Goal: Transaction & Acquisition: Purchase product/service

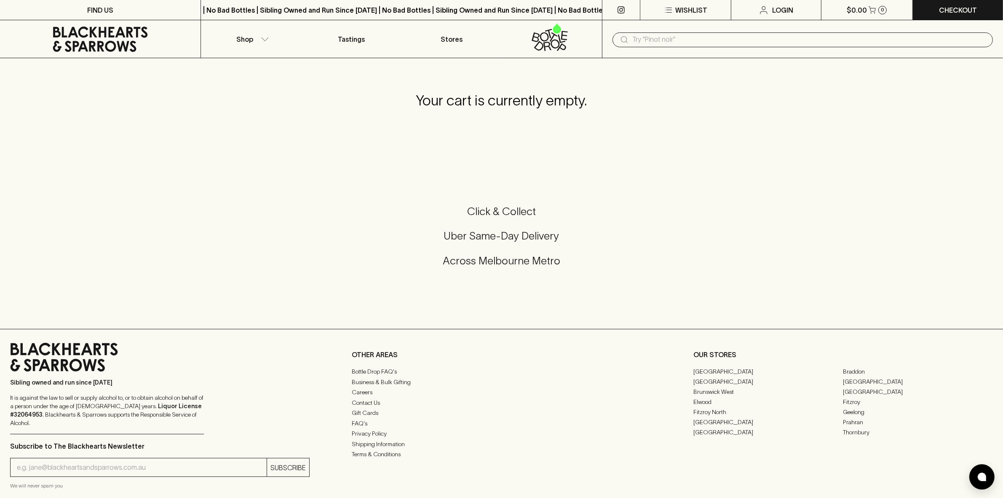
click at [142, 35] on icon at bounding box center [100, 39] width 95 height 25
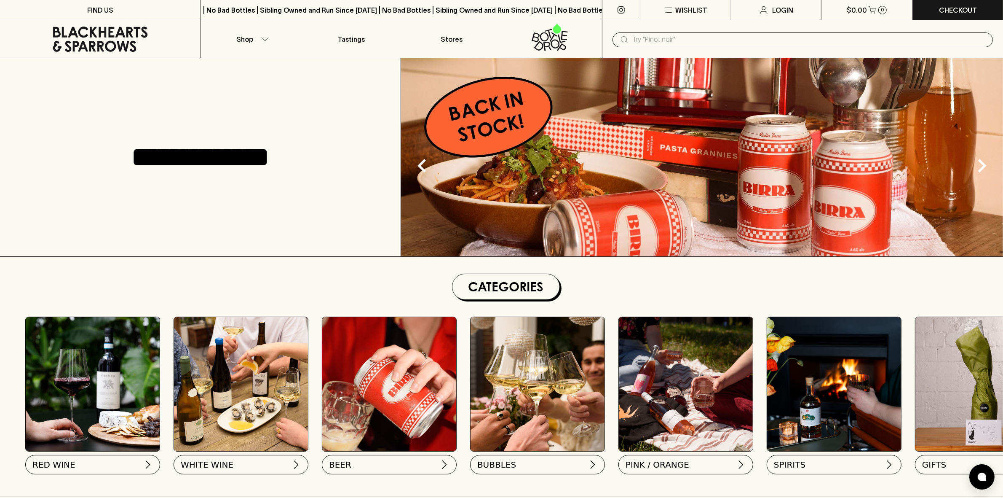
click at [93, 393] on img at bounding box center [93, 384] width 134 height 134
click at [70, 464] on span "RED WINE" at bounding box center [53, 463] width 43 height 12
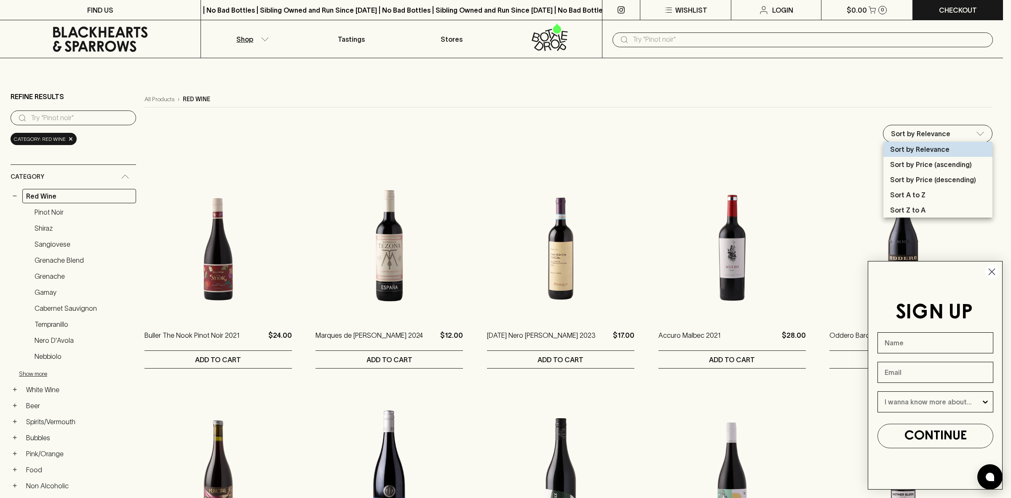
click at [919, 164] on p "Sort by Price (ascending)" at bounding box center [931, 164] width 82 height 10
type input "price:asc"
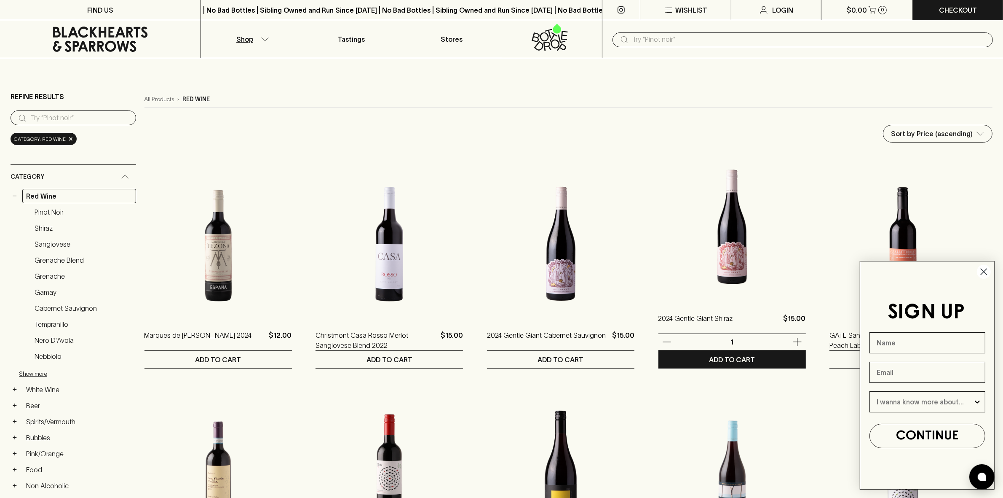
click at [794, 342] on icon "button" at bounding box center [798, 342] width 10 height 10
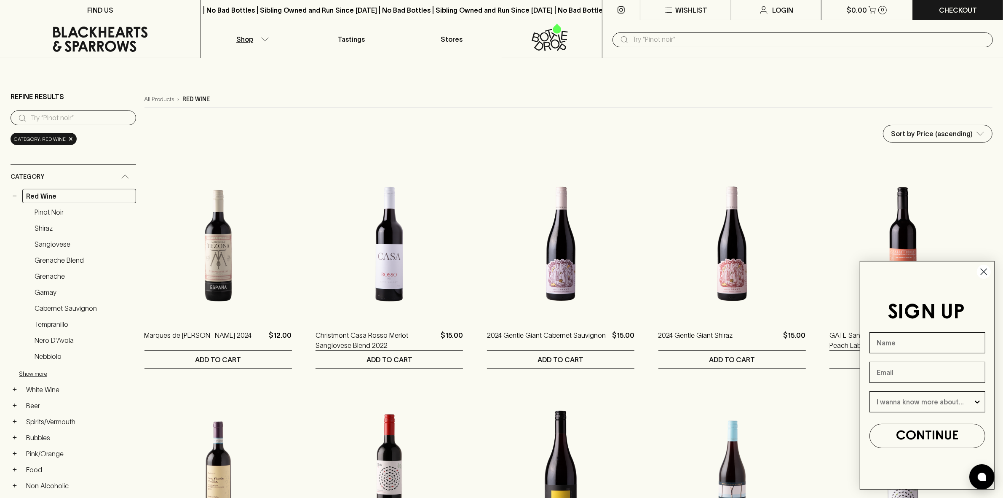
click at [984, 268] on circle "Close dialog" at bounding box center [984, 272] width 14 height 14
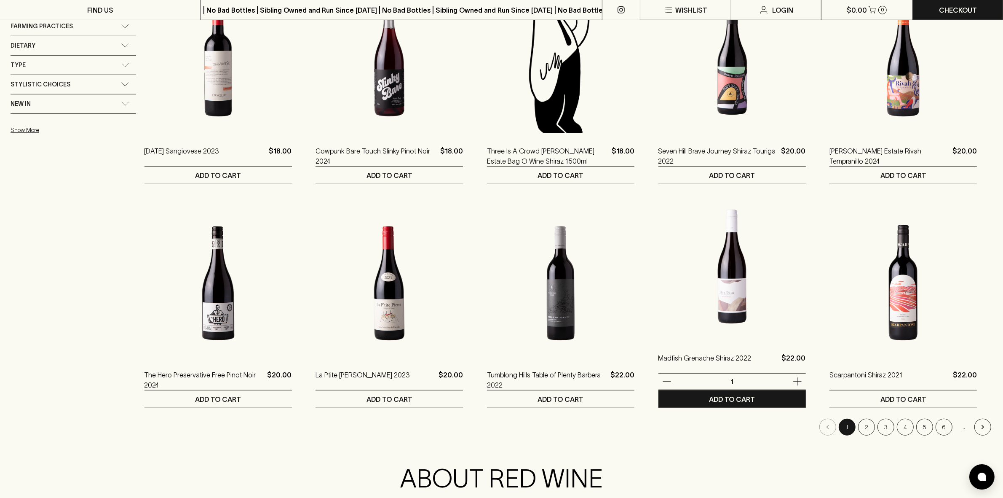
scroll to position [632, 0]
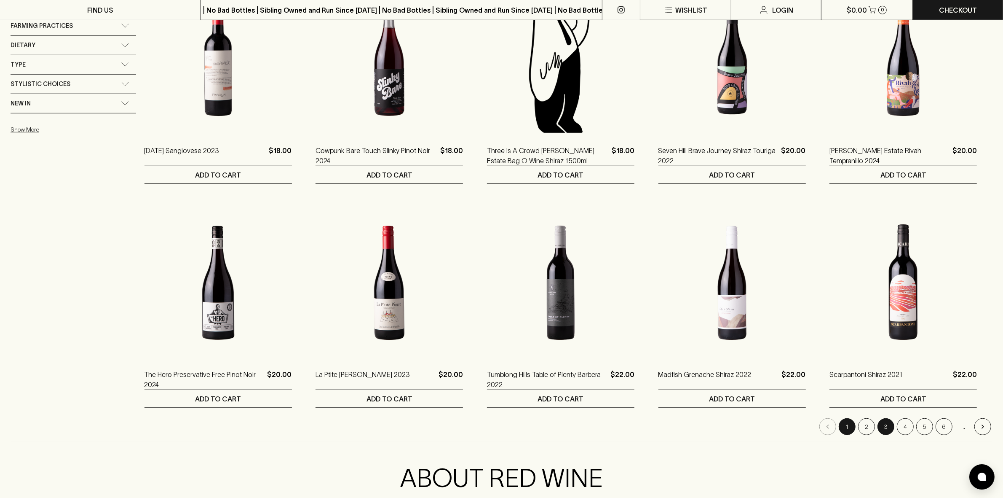
click at [888, 427] on button "3" at bounding box center [886, 426] width 17 height 17
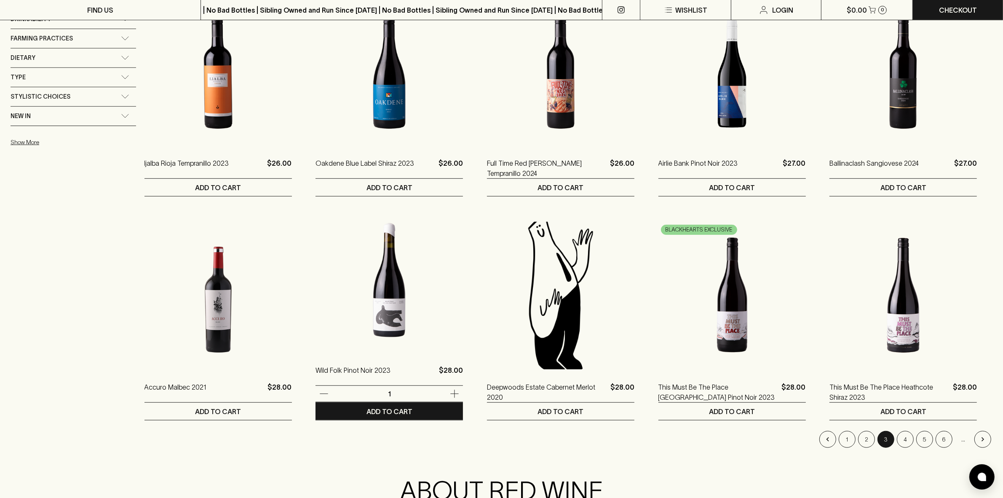
scroll to position [685, 0]
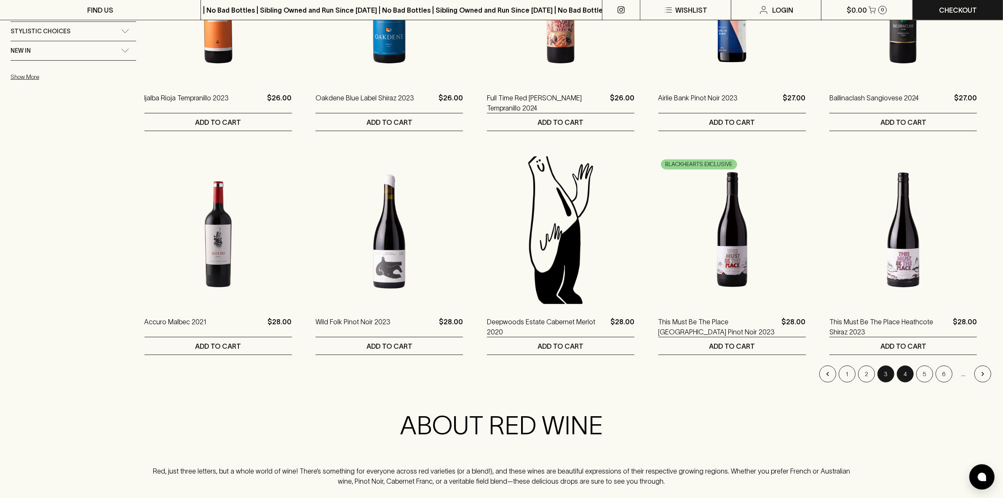
click at [902, 370] on button "4" at bounding box center [905, 373] width 17 height 17
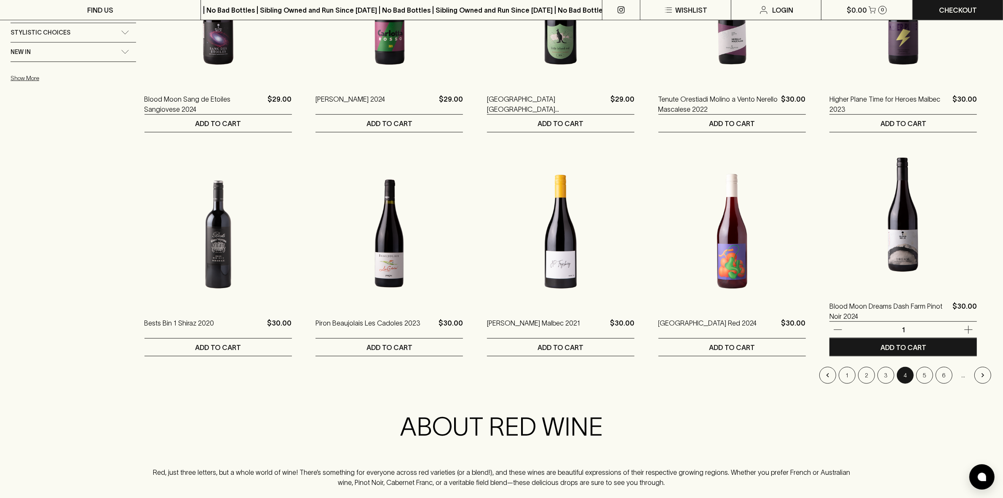
scroll to position [685, 0]
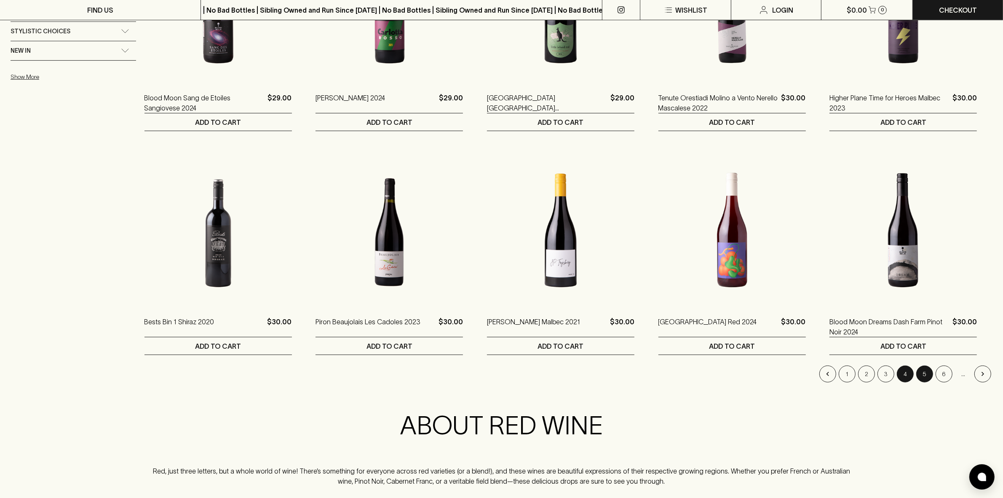
click at [930, 371] on button "5" at bounding box center [924, 373] width 17 height 17
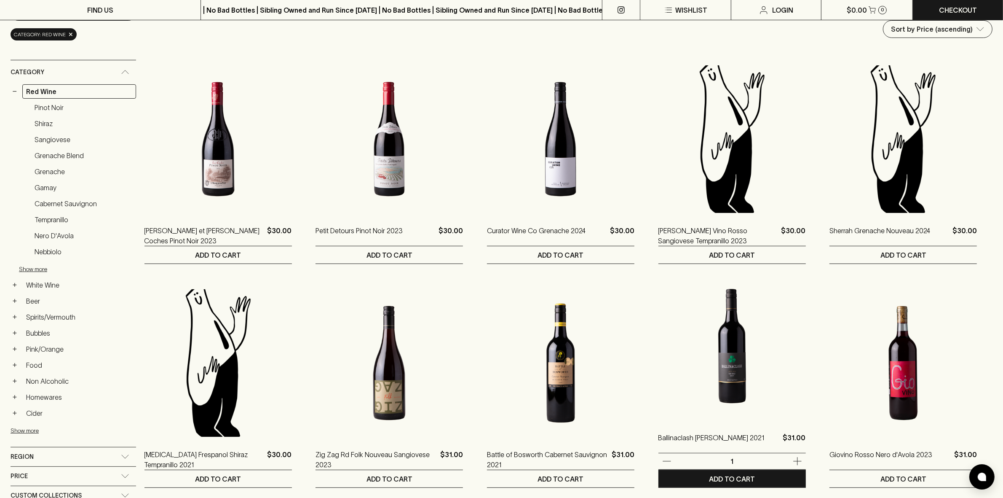
scroll to position [158, 0]
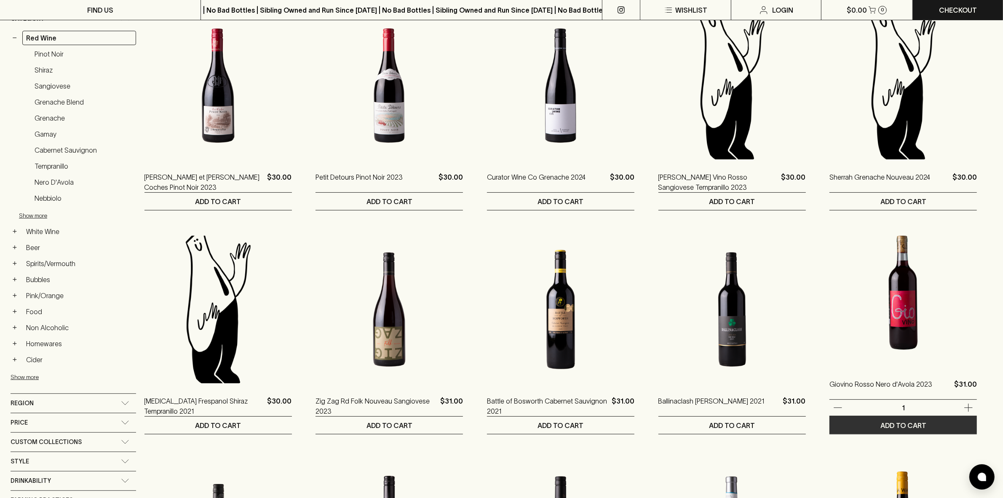
click at [903, 420] on p "ADD TO CART" at bounding box center [904, 425] width 46 height 10
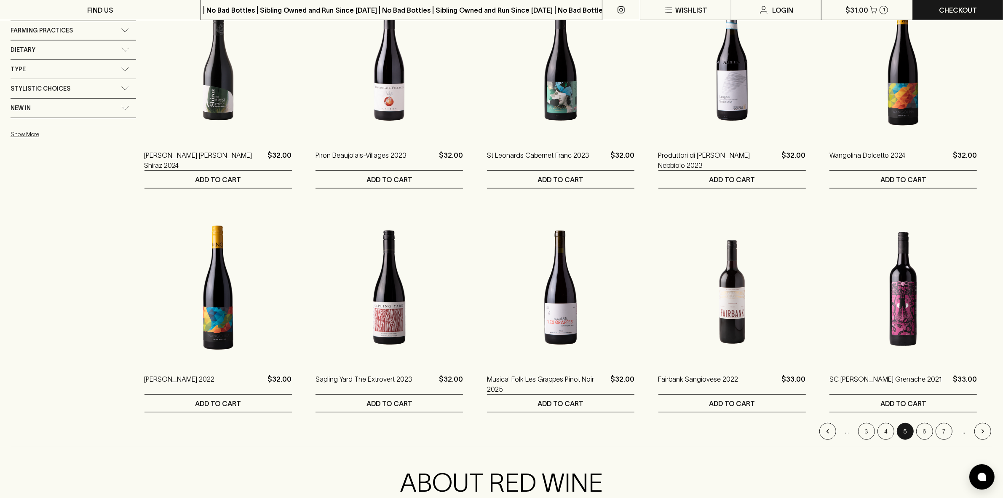
scroll to position [685, 0]
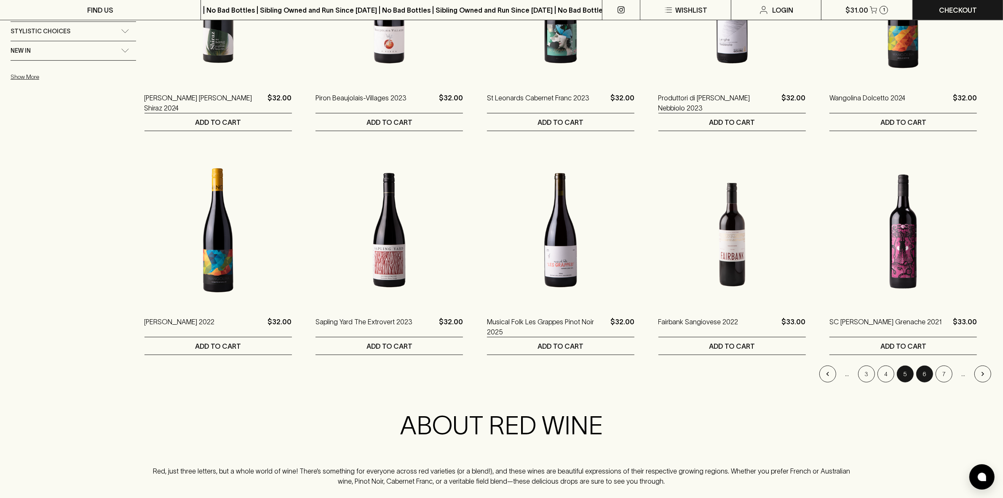
click at [922, 372] on button "6" at bounding box center [924, 373] width 17 height 17
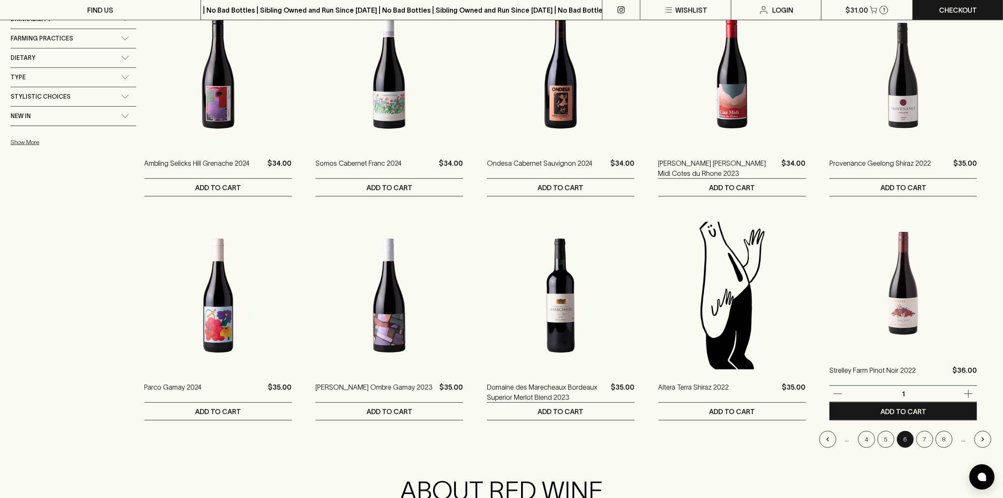
scroll to position [632, 0]
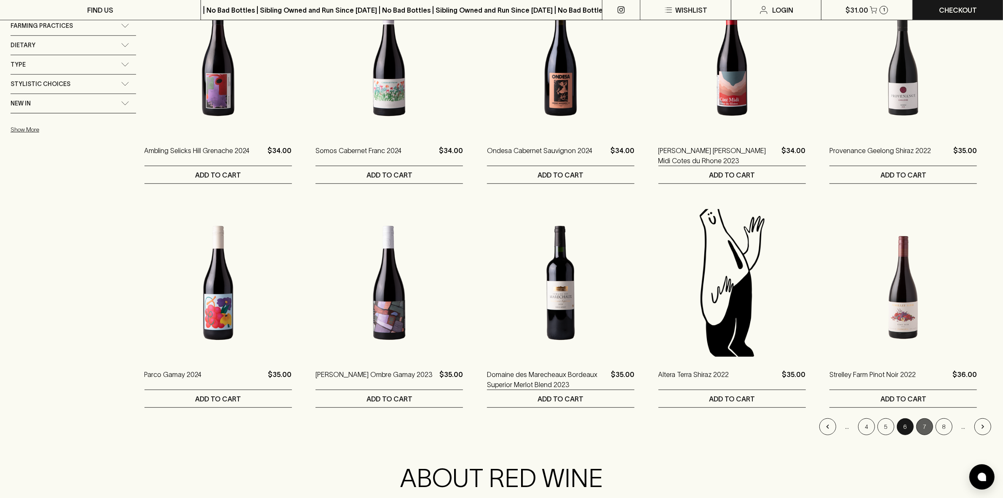
click at [922, 428] on button "7" at bounding box center [924, 426] width 17 height 17
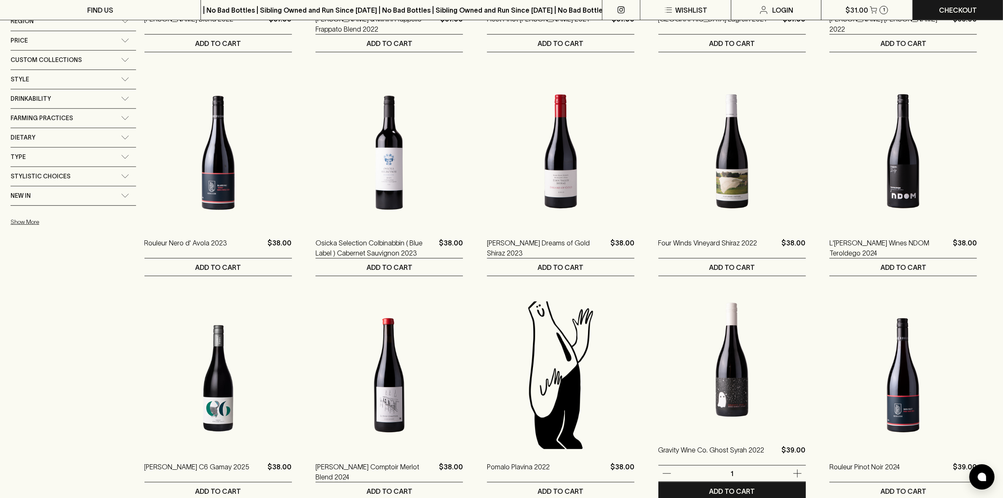
scroll to position [632, 0]
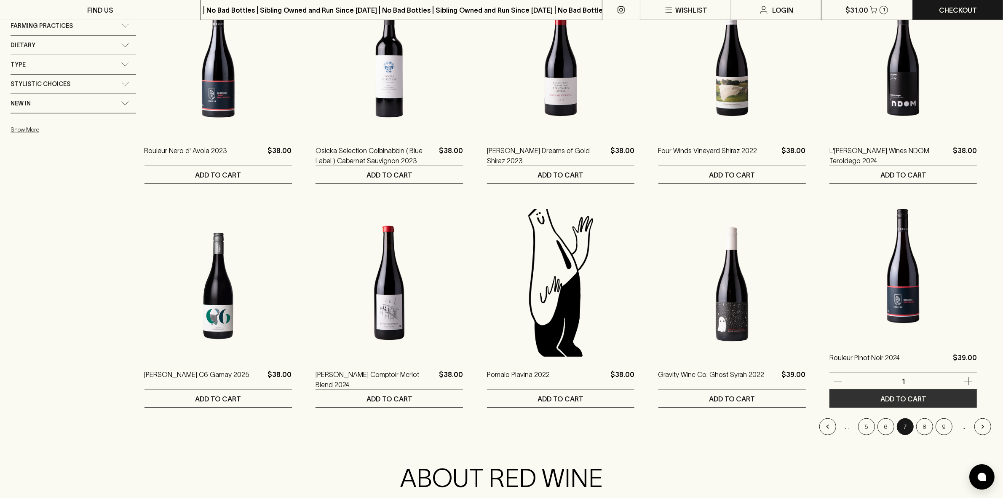
click at [919, 398] on p "ADD TO CART" at bounding box center [904, 399] width 46 height 10
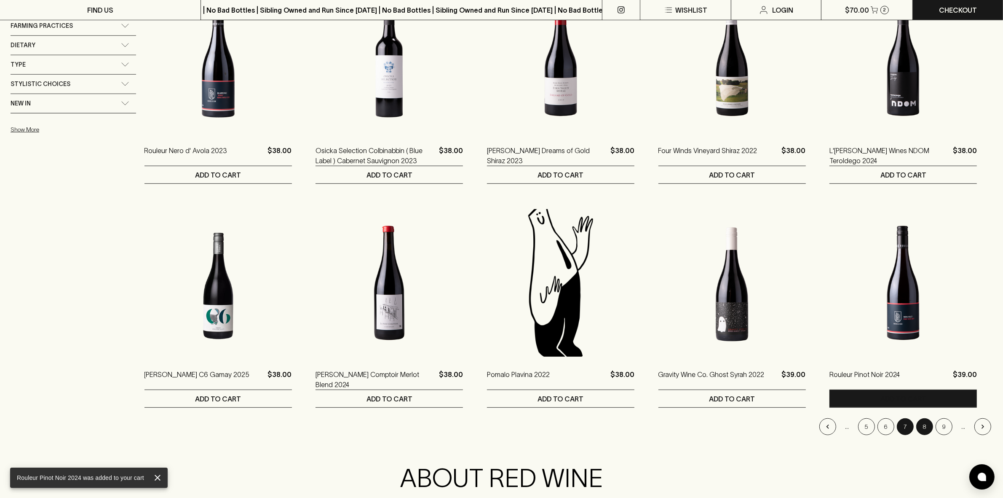
click at [922, 428] on button "8" at bounding box center [924, 426] width 17 height 17
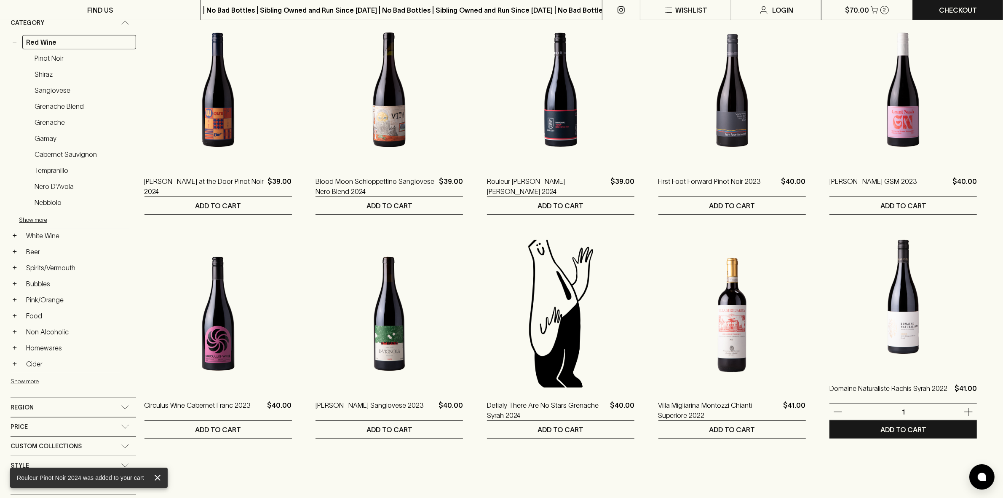
scroll to position [158, 0]
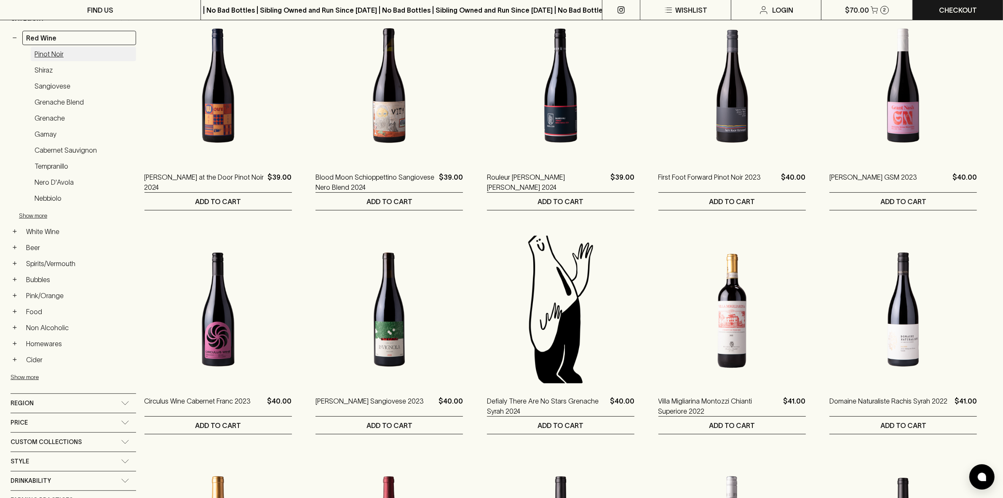
click at [44, 51] on link "Pinot Noir" at bounding box center [83, 54] width 105 height 14
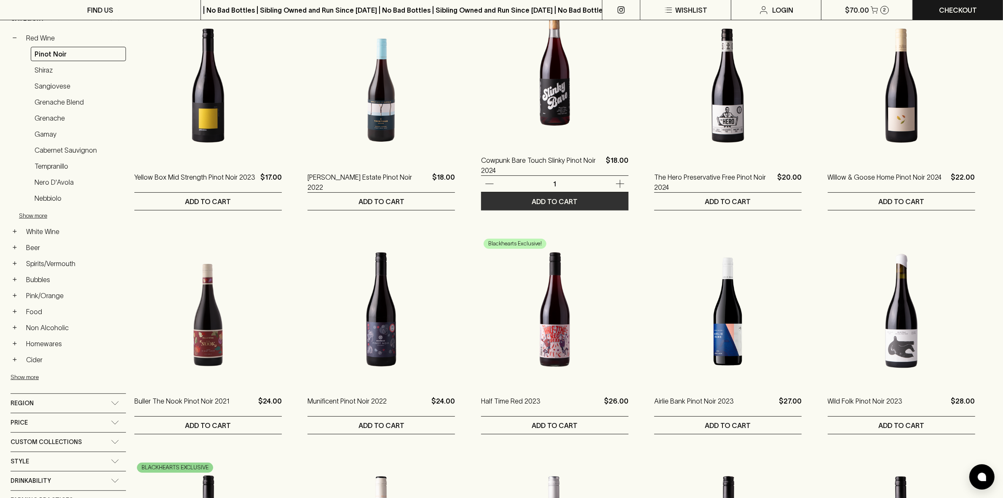
click at [553, 201] on p "ADD TO CART" at bounding box center [555, 201] width 46 height 10
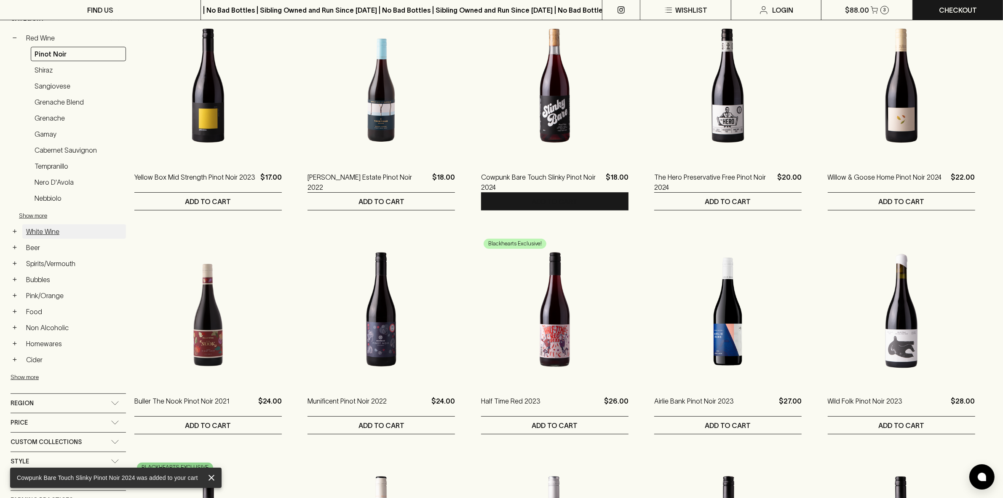
click at [37, 226] on link "White Wine" at bounding box center [74, 231] width 104 height 14
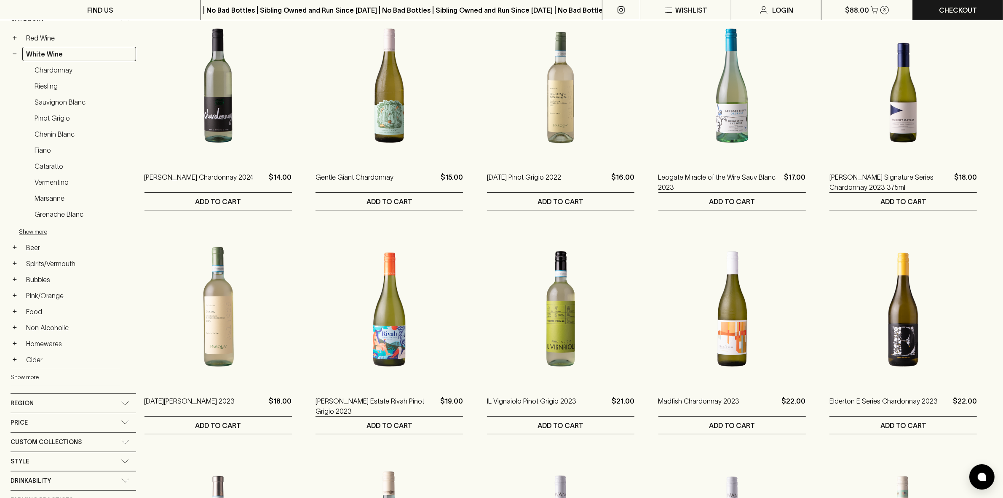
click at [17, 368] on button "Show more" at bounding box center [66, 376] width 110 height 17
click at [54, 66] on link "Chardonnay" at bounding box center [83, 70] width 105 height 14
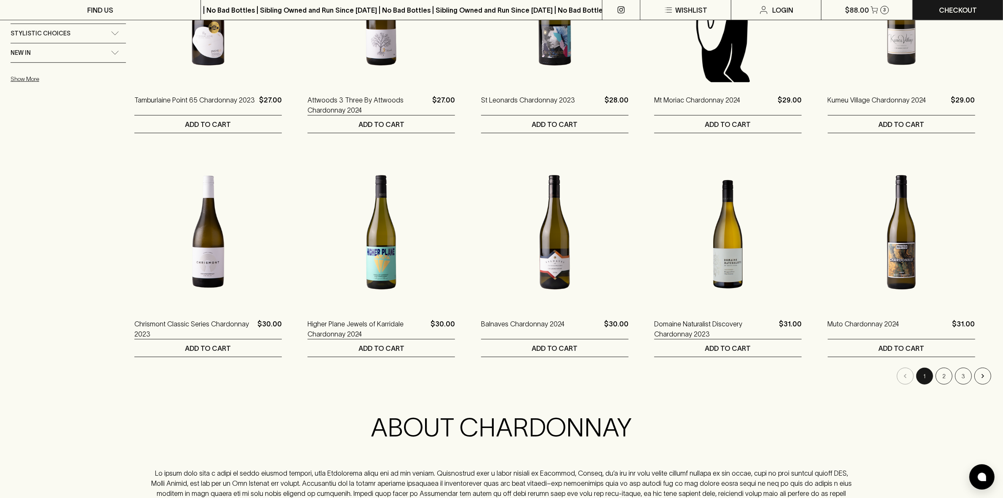
scroll to position [685, 0]
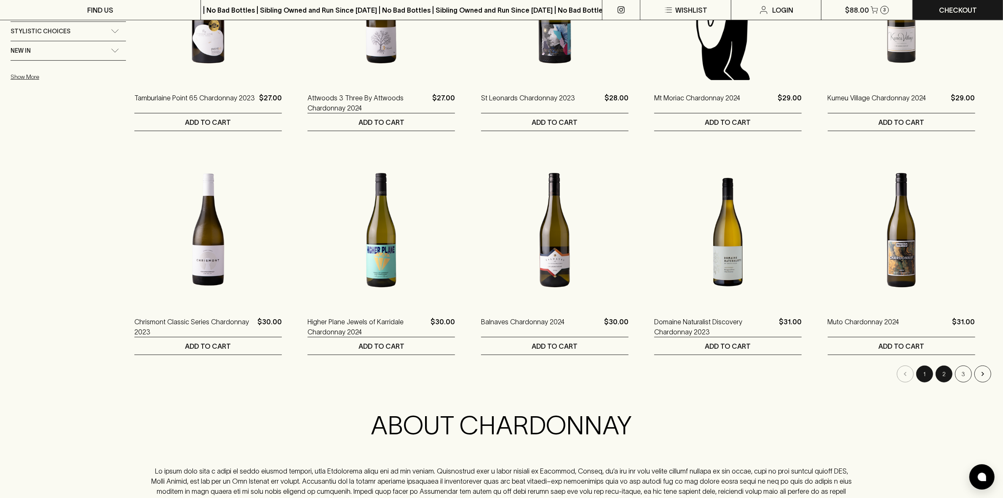
click at [943, 374] on button "2" at bounding box center [944, 373] width 17 height 17
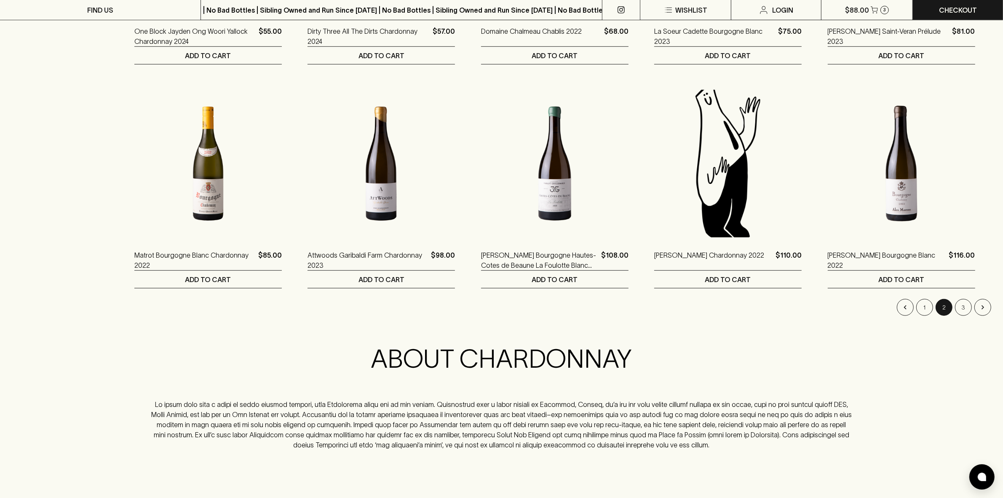
scroll to position [790, 0]
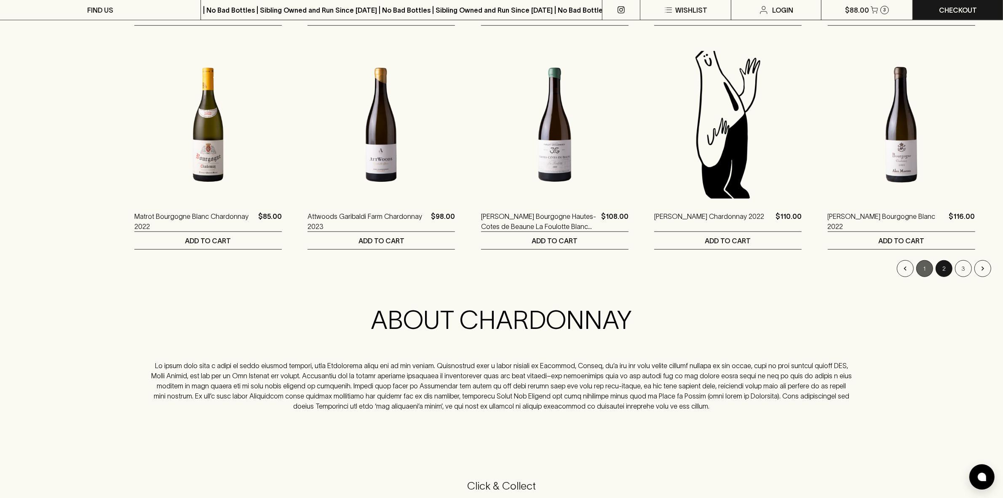
click at [927, 274] on button "1" at bounding box center [924, 268] width 17 height 17
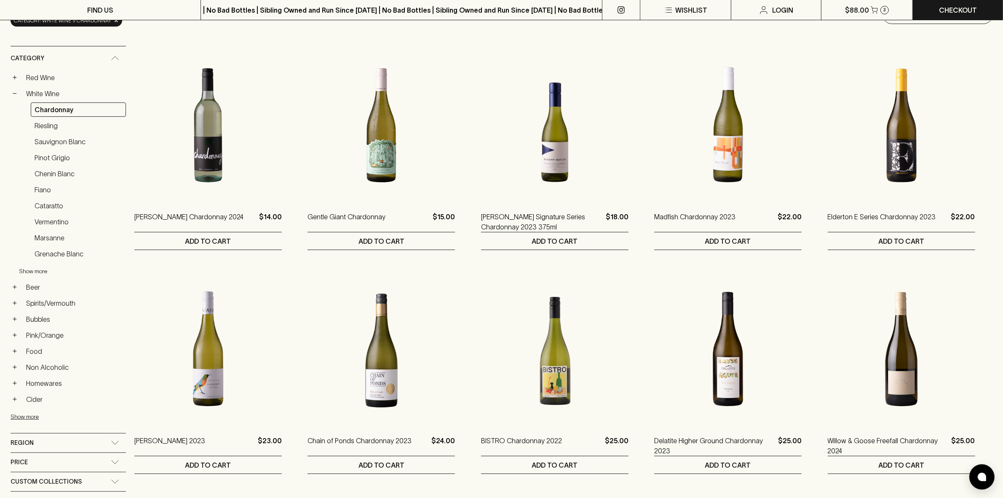
scroll to position [53, 0]
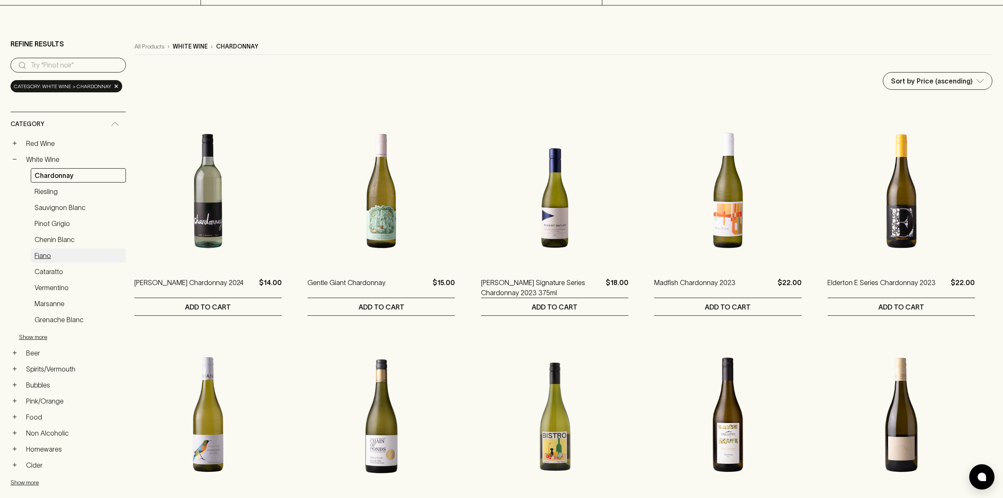
click at [53, 249] on link "Fiano" at bounding box center [78, 255] width 95 height 14
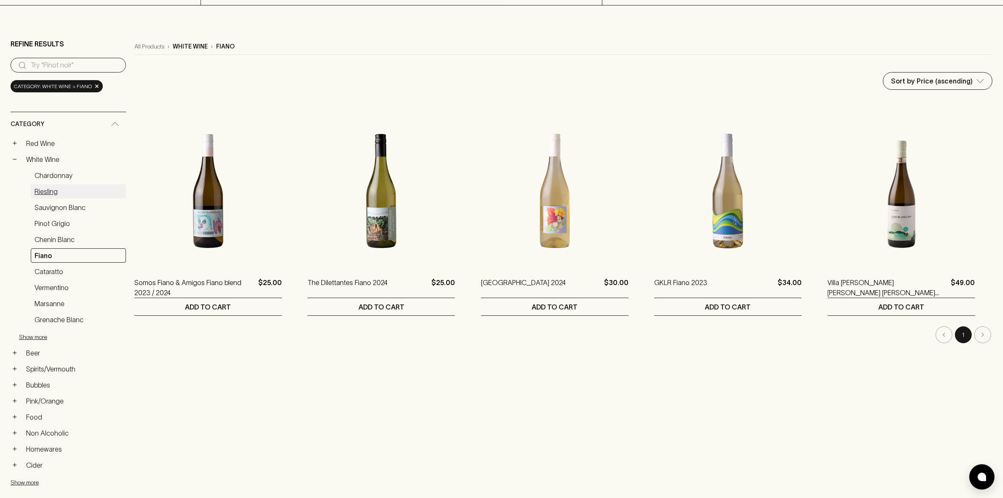
click at [37, 194] on link "Riesling" at bounding box center [78, 191] width 95 height 14
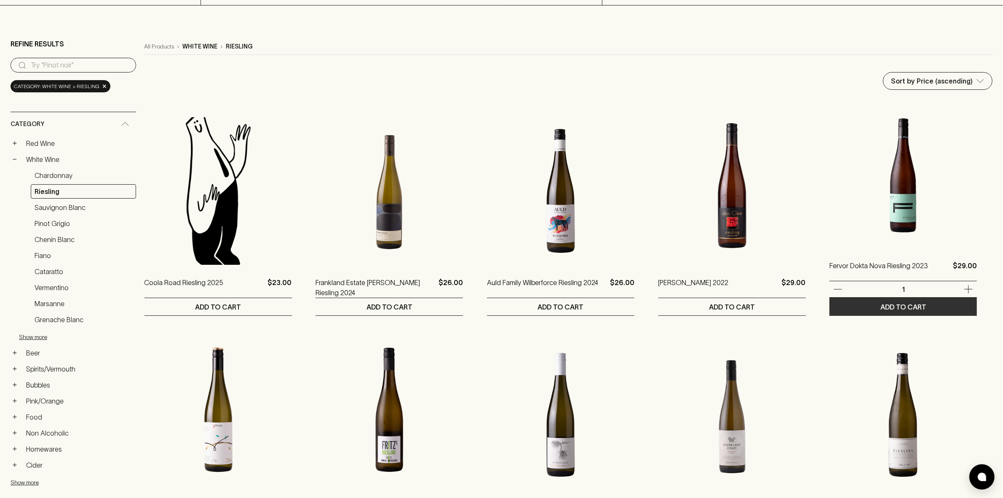
click at [902, 308] on p "ADD TO CART" at bounding box center [904, 307] width 46 height 10
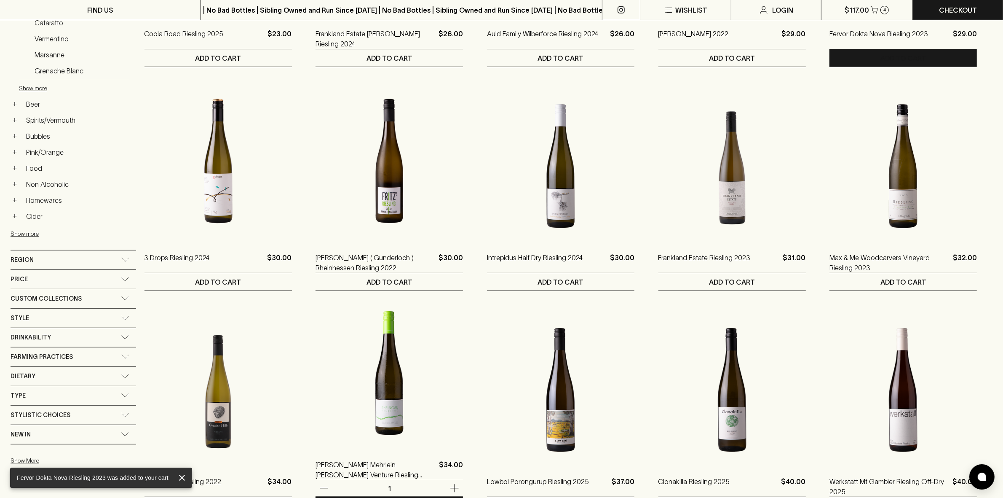
scroll to position [158, 0]
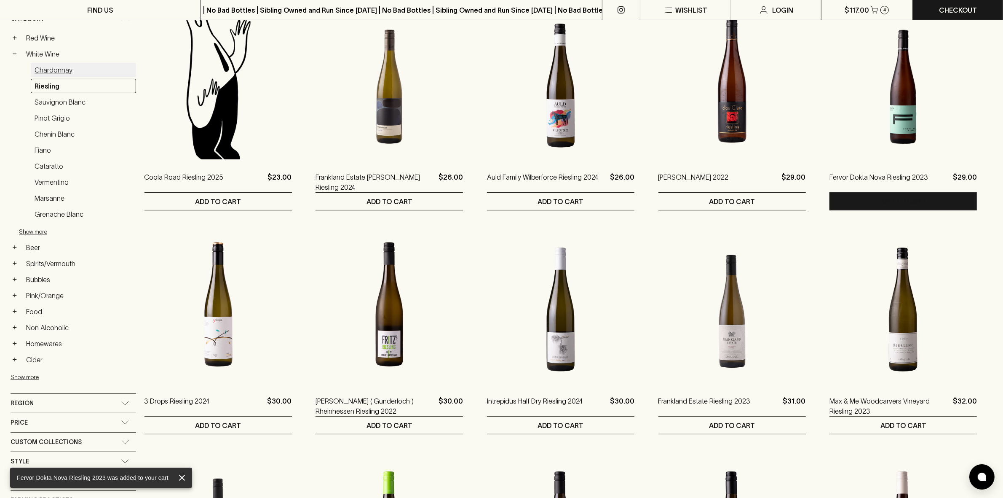
click at [53, 70] on link "Chardonnay" at bounding box center [83, 70] width 105 height 14
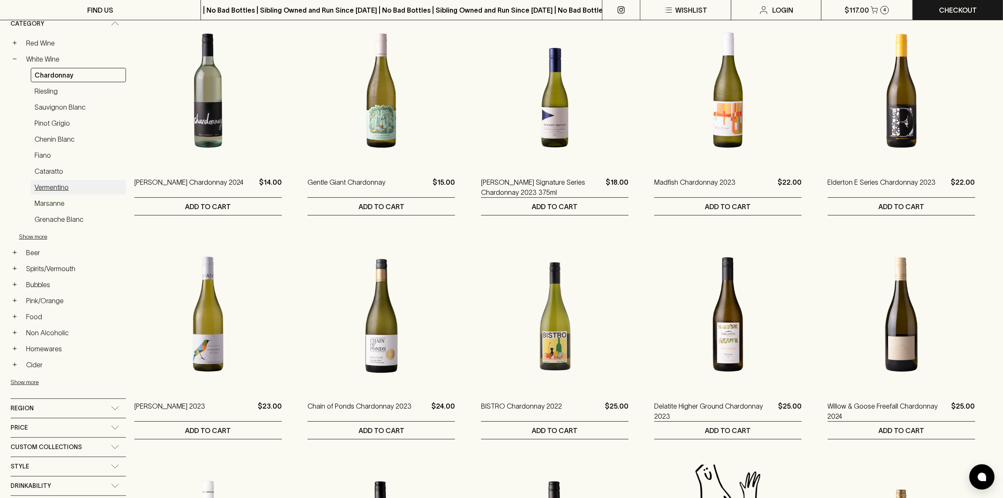
scroll to position [105, 0]
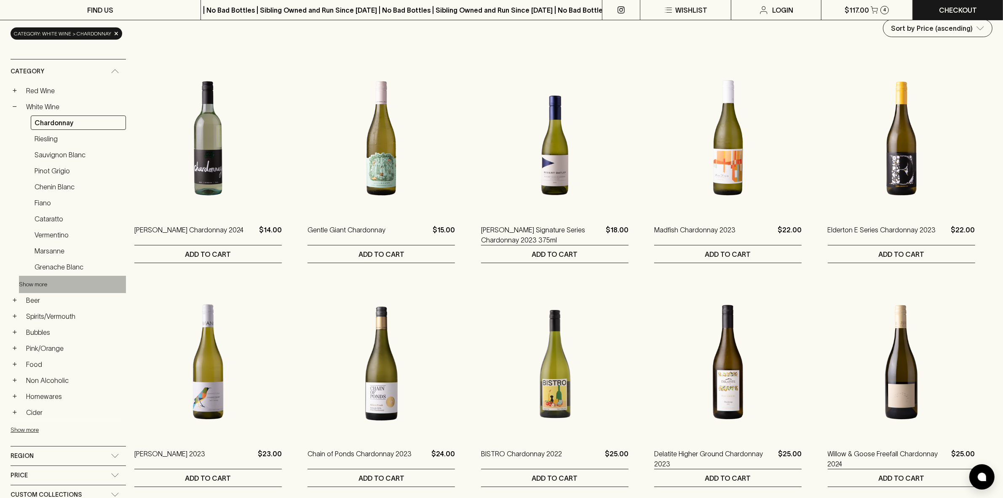
click at [36, 276] on button "Show more" at bounding box center [74, 284] width 110 height 17
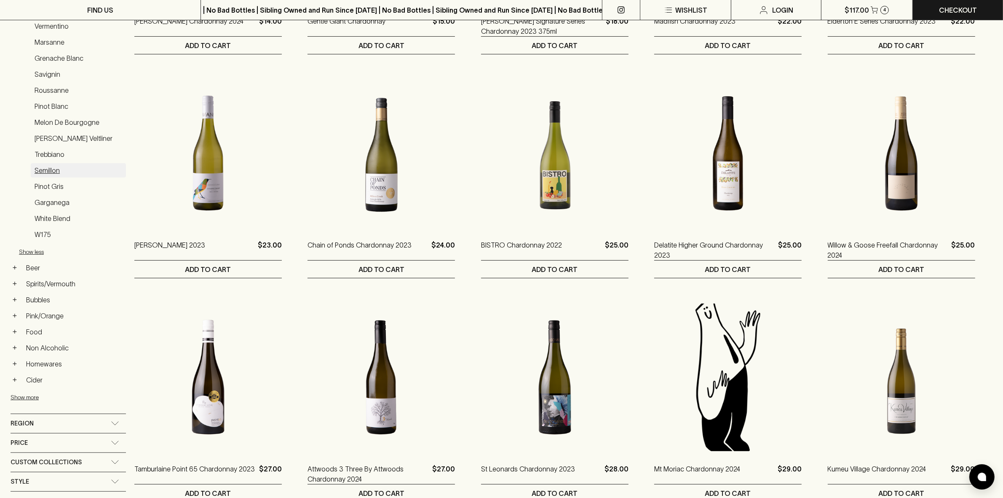
scroll to position [369, 0]
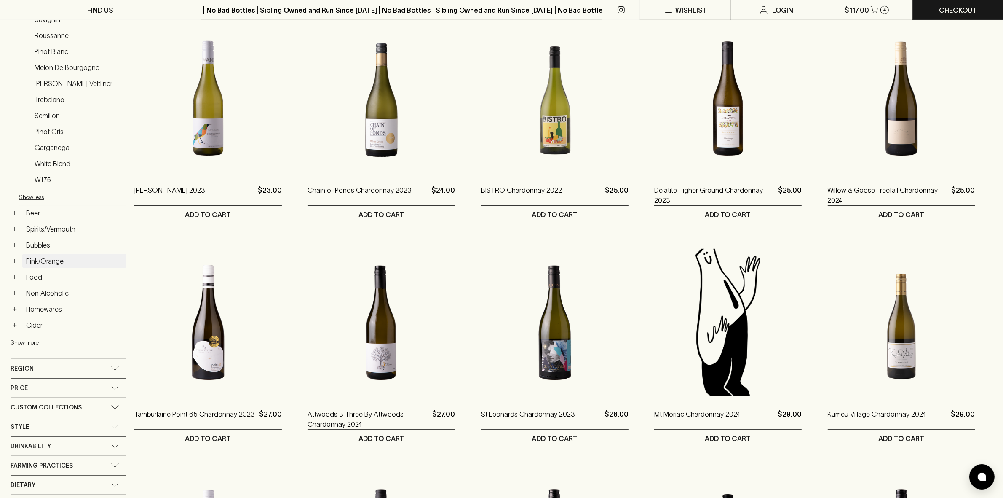
click at [39, 254] on link "Pink/Orange" at bounding box center [74, 261] width 104 height 14
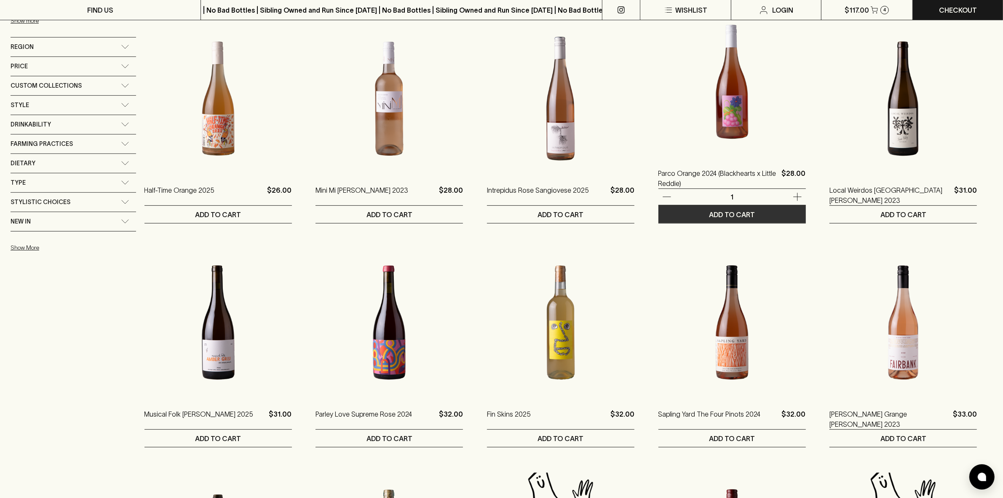
click at [719, 213] on p "ADD TO CART" at bounding box center [732, 214] width 46 height 10
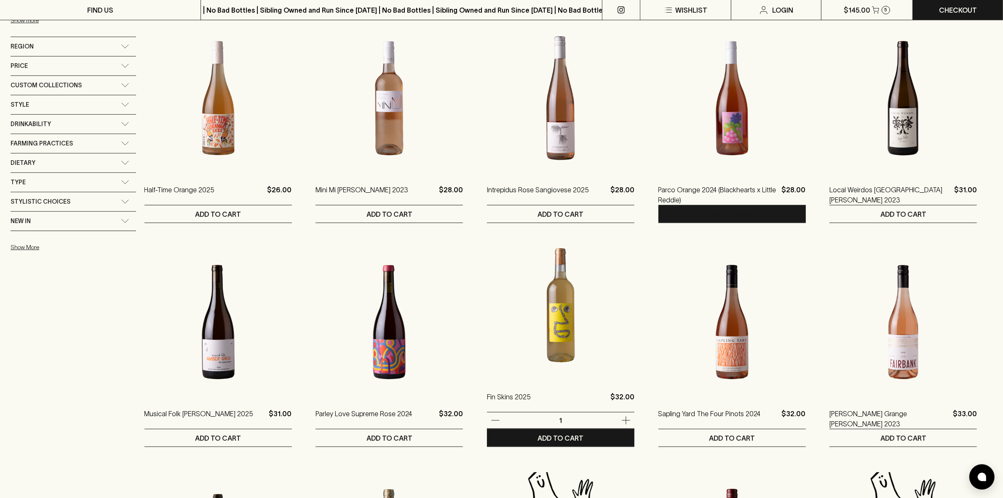
scroll to position [369, 0]
click at [567, 436] on p "ADD TO CART" at bounding box center [561, 438] width 46 height 10
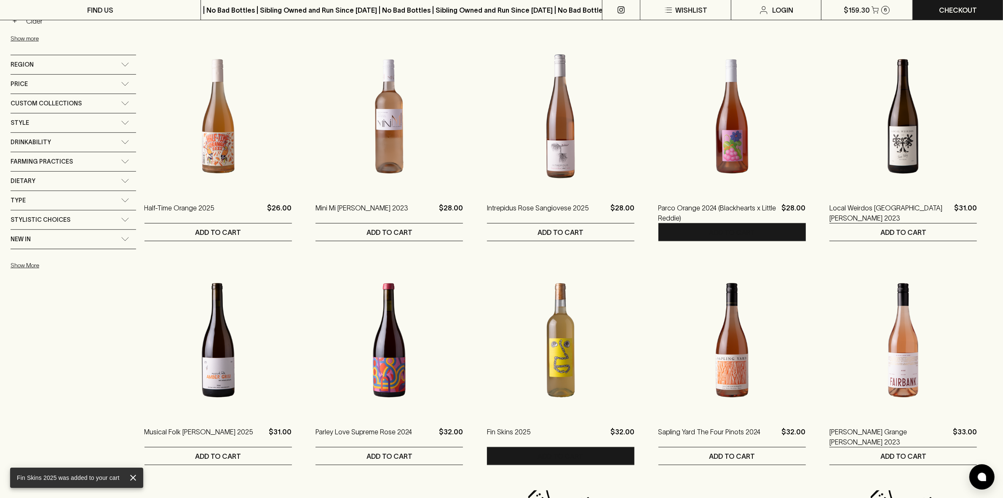
scroll to position [105, 0]
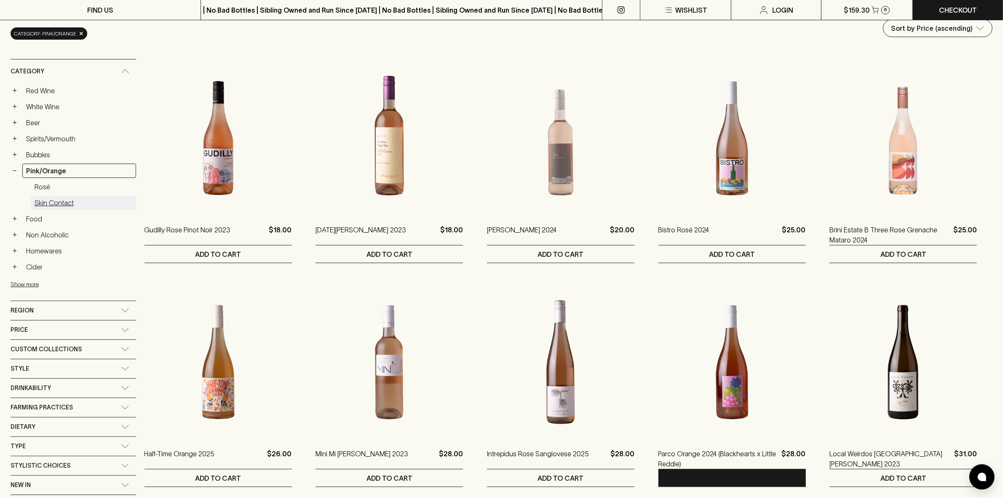
click at [48, 196] on link "Skin Contact" at bounding box center [83, 203] width 105 height 14
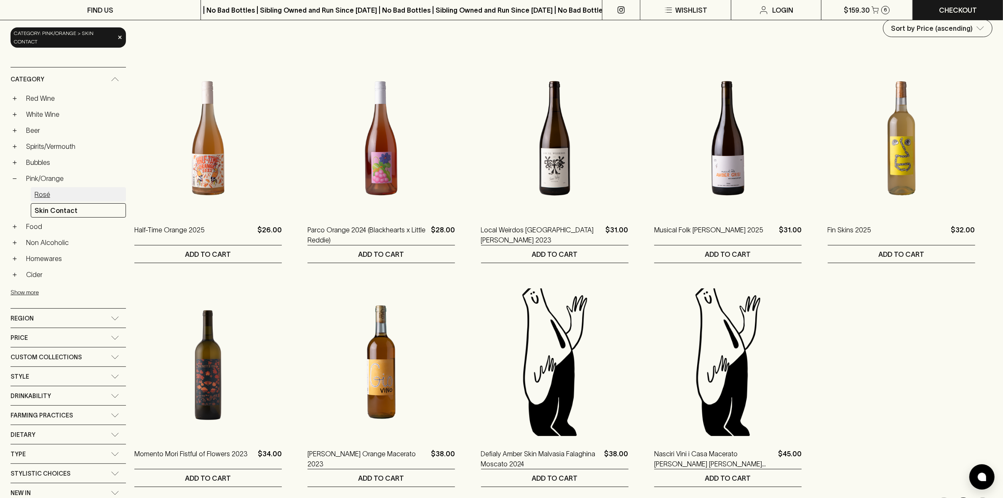
click at [37, 188] on link "Rosé" at bounding box center [78, 194] width 95 height 14
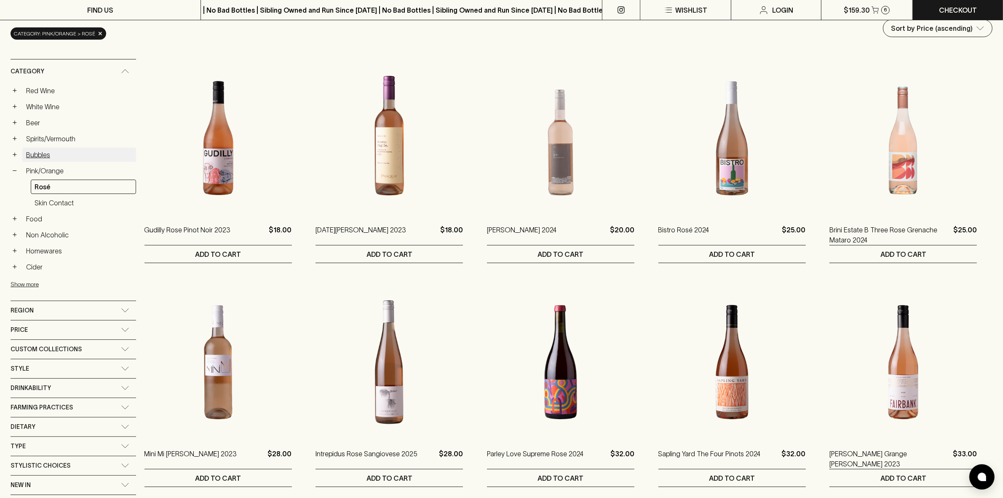
click at [38, 154] on link "Bubbles" at bounding box center [79, 154] width 114 height 14
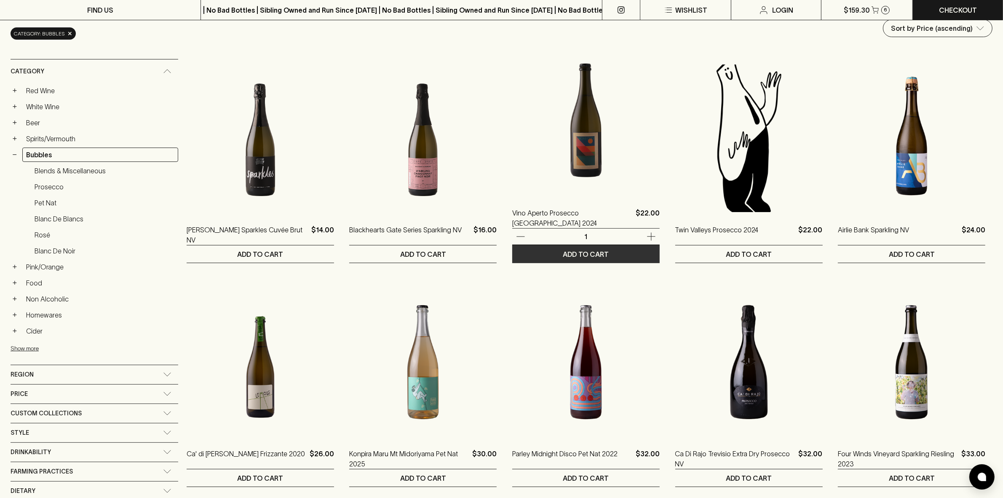
click at [572, 255] on p "ADD TO CART" at bounding box center [586, 254] width 46 height 10
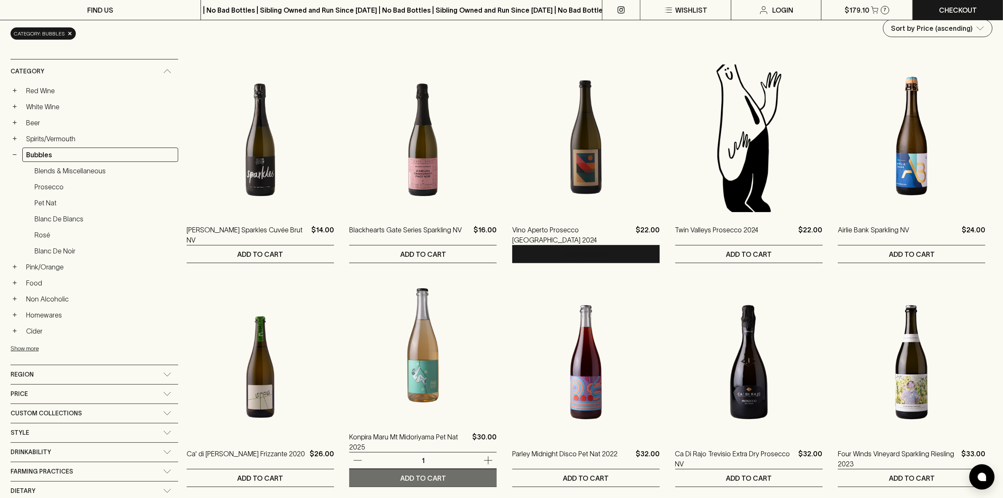
click at [352, 473] on button "ADD TO CART" at bounding box center [422, 477] width 147 height 17
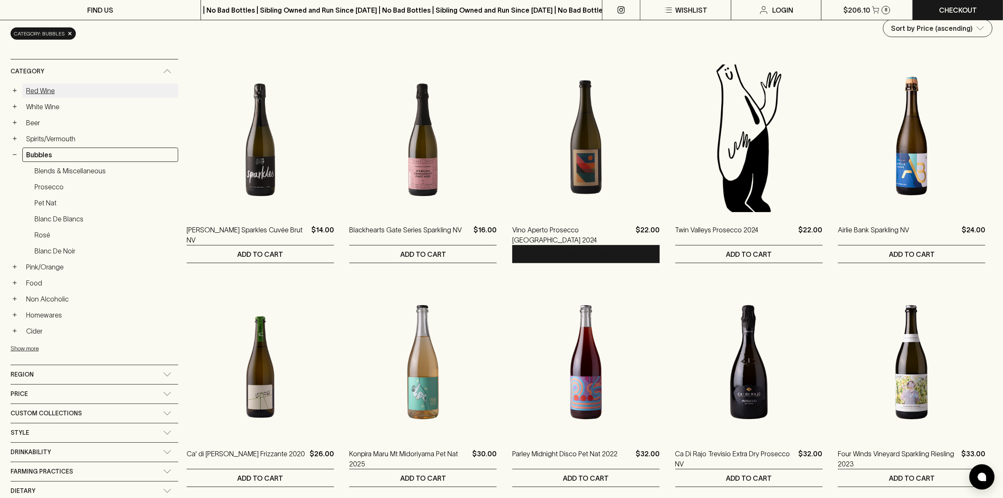
click at [38, 85] on link "Red Wine" at bounding box center [100, 90] width 156 height 14
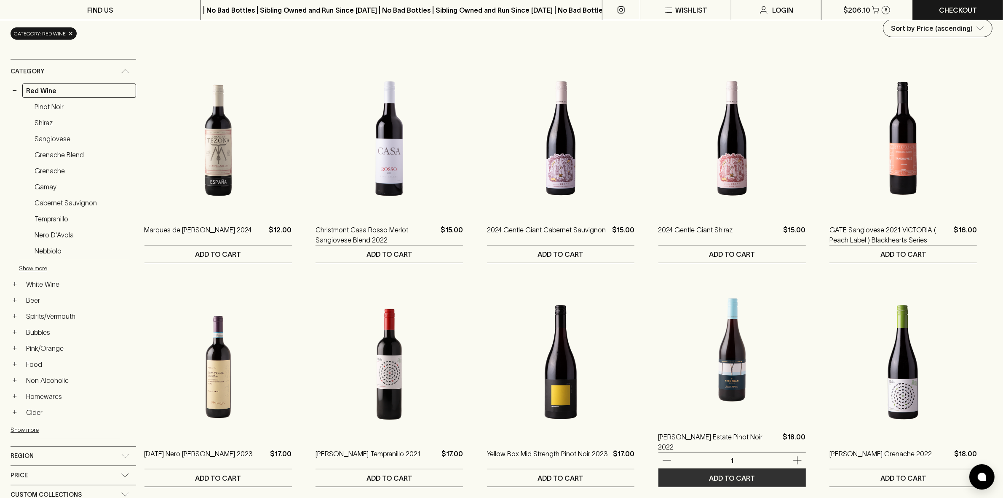
click at [734, 479] on p "ADD TO CART" at bounding box center [732, 478] width 46 height 10
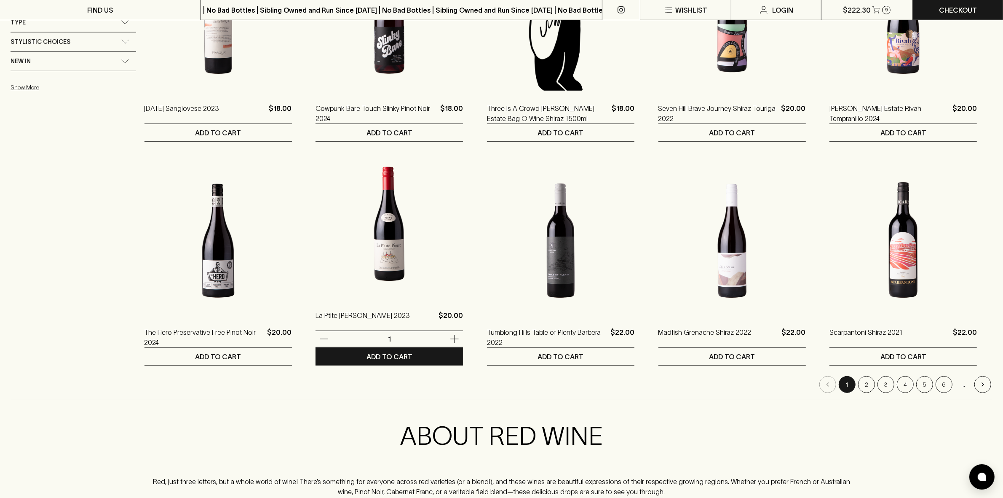
scroll to position [737, 0]
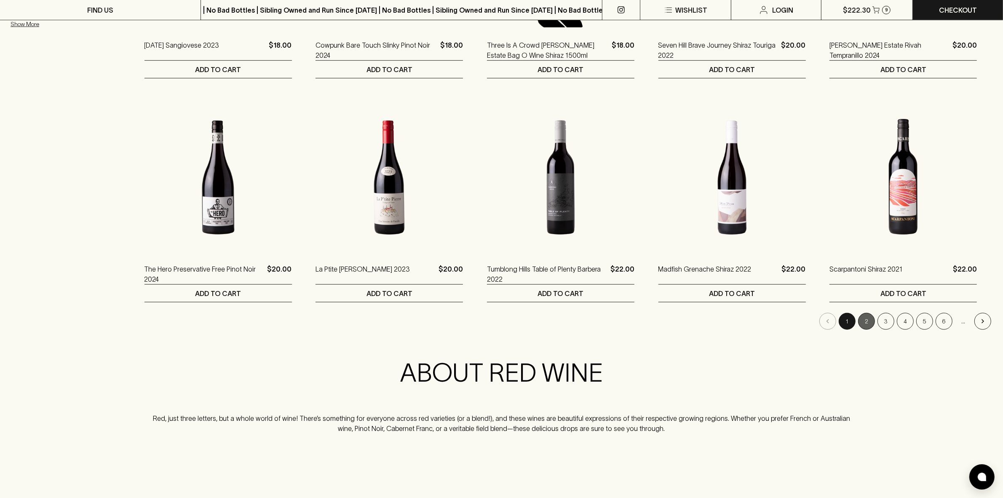
click at [865, 320] on button "2" at bounding box center [866, 321] width 17 height 17
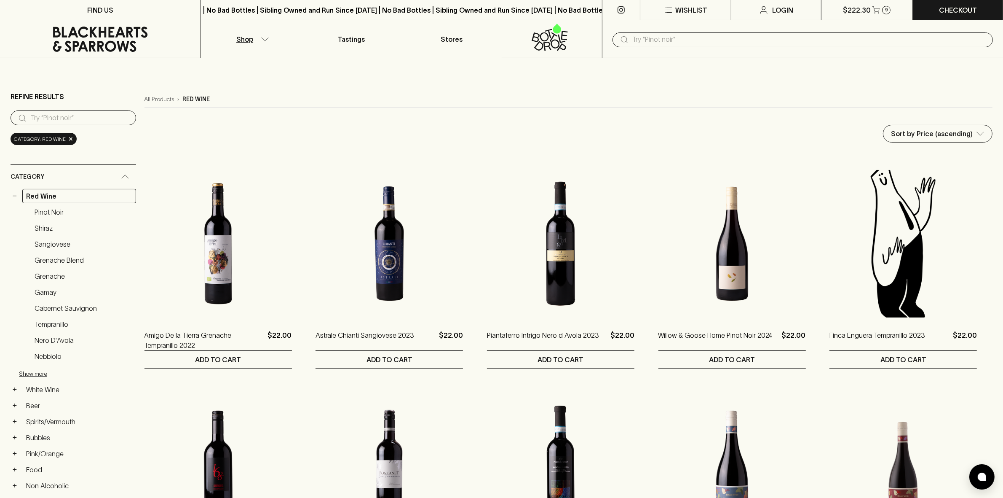
scroll to position [105, 0]
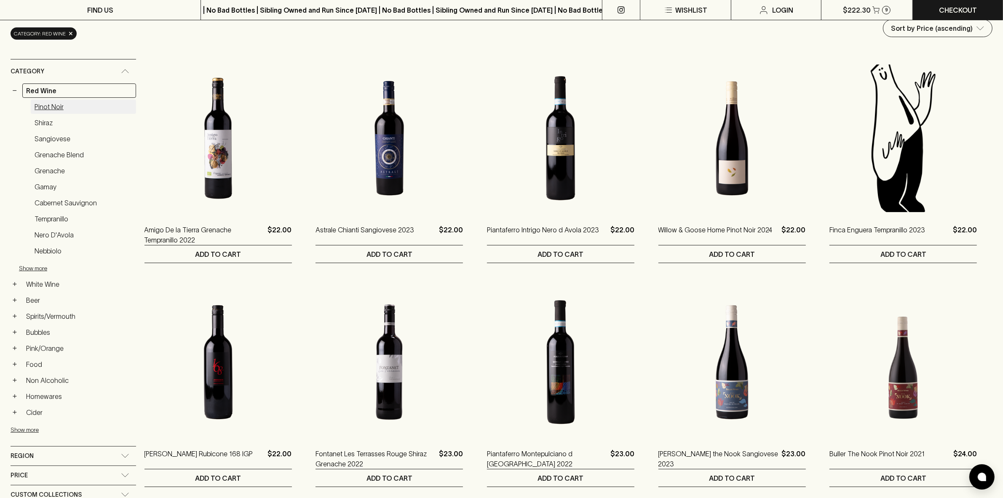
click at [45, 108] on link "Pinot Noir" at bounding box center [83, 106] width 105 height 14
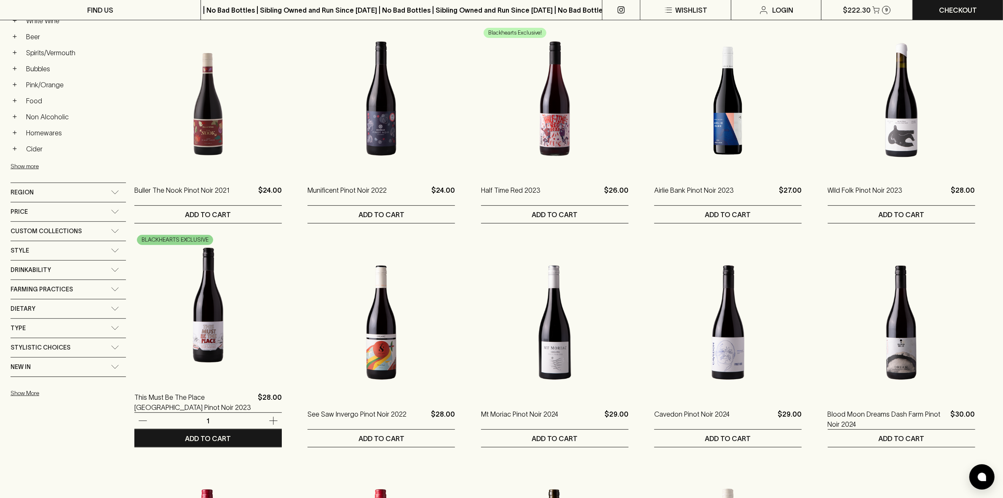
scroll to position [632, 0]
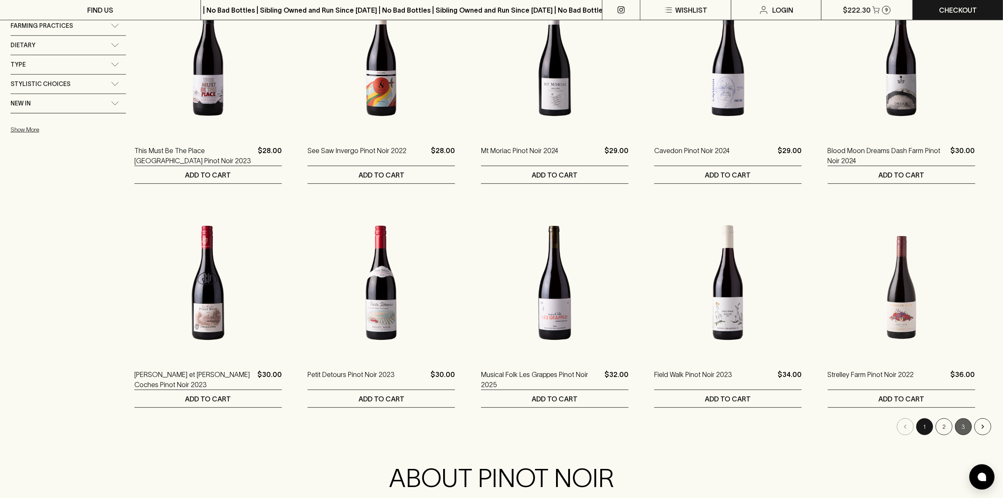
click at [968, 423] on button "3" at bounding box center [963, 426] width 17 height 17
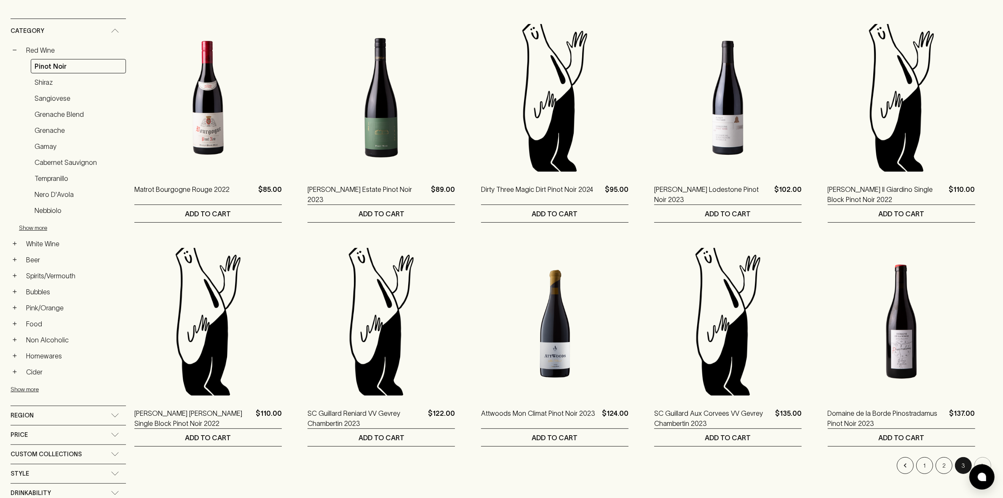
scroll to position [369, 0]
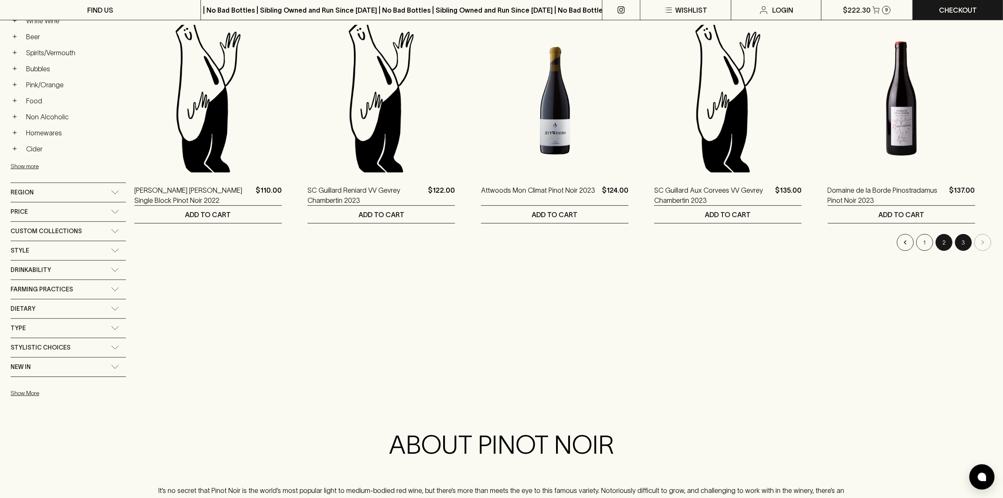
click at [945, 241] on button "2" at bounding box center [944, 242] width 17 height 17
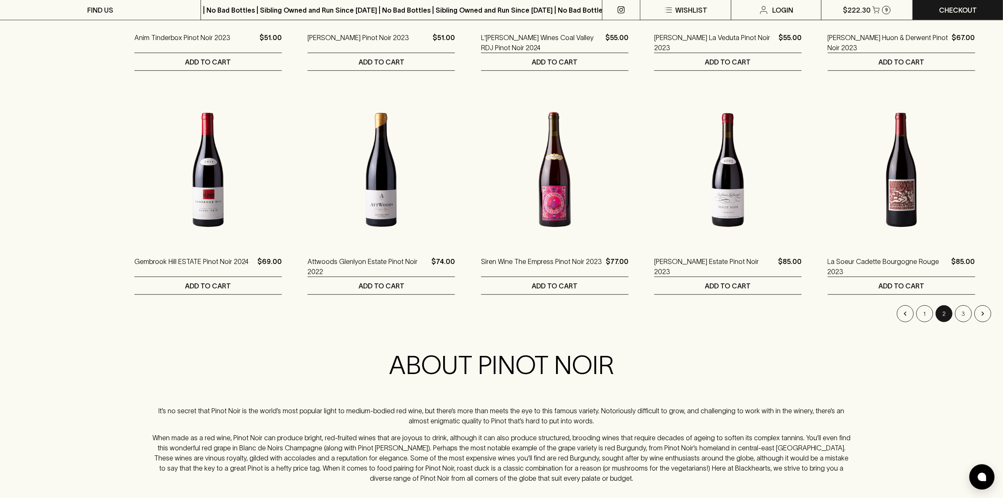
scroll to position [843, 0]
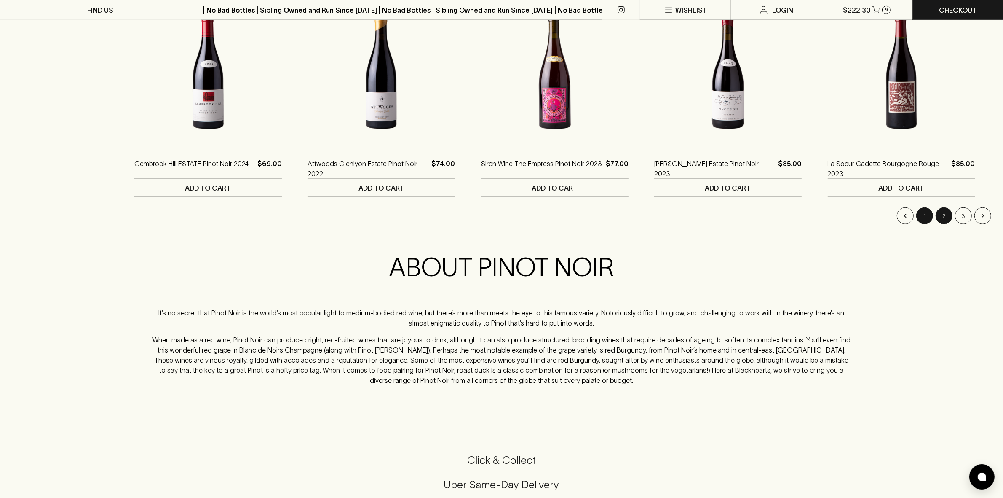
click at [925, 216] on button "1" at bounding box center [924, 215] width 17 height 17
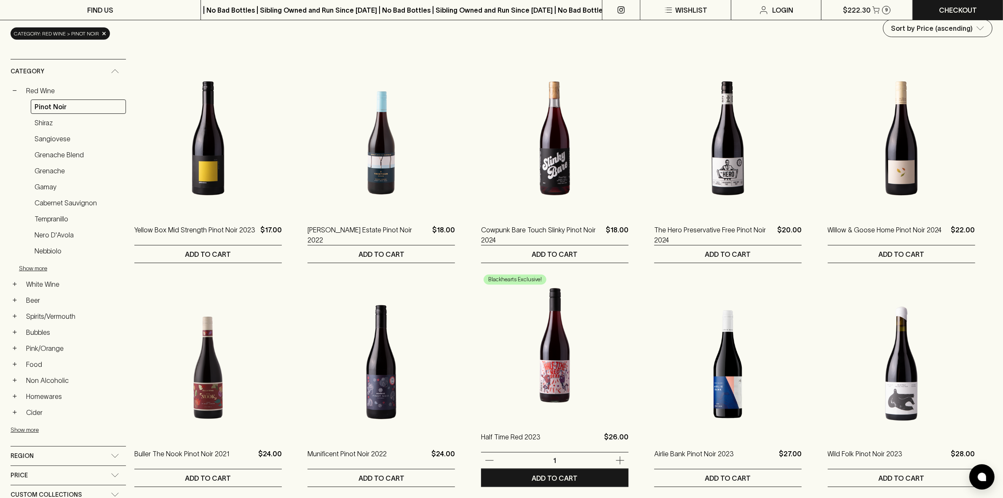
scroll to position [105, 0]
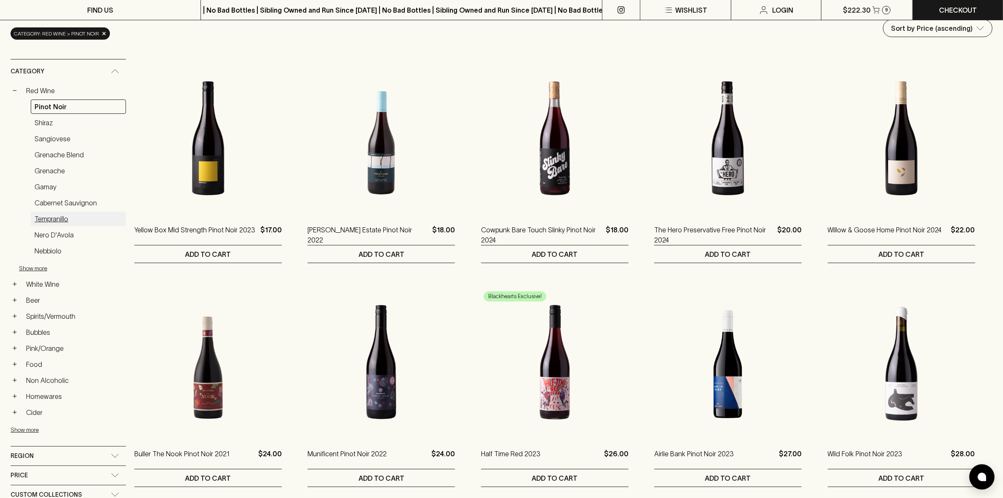
click at [51, 212] on link "Tempranillo" at bounding box center [78, 219] width 95 height 14
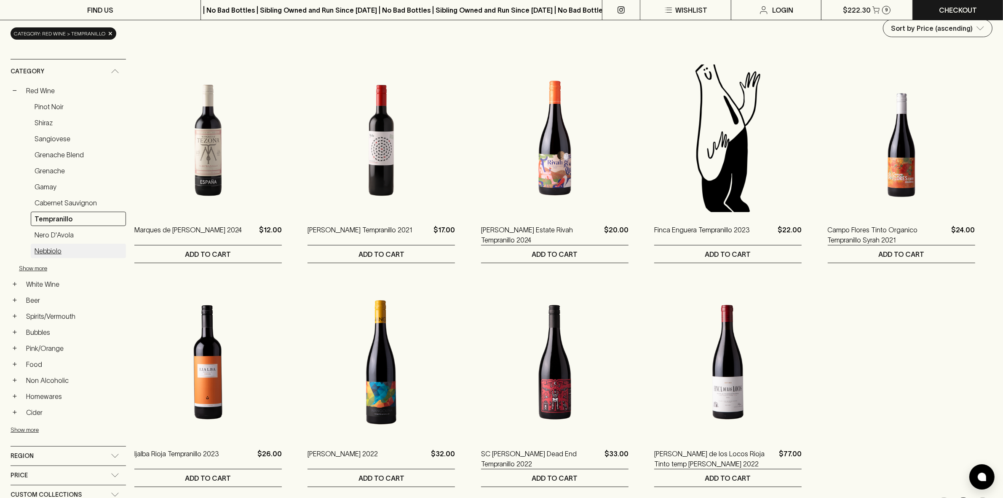
click at [46, 246] on link "Nebbiolo" at bounding box center [78, 251] width 95 height 14
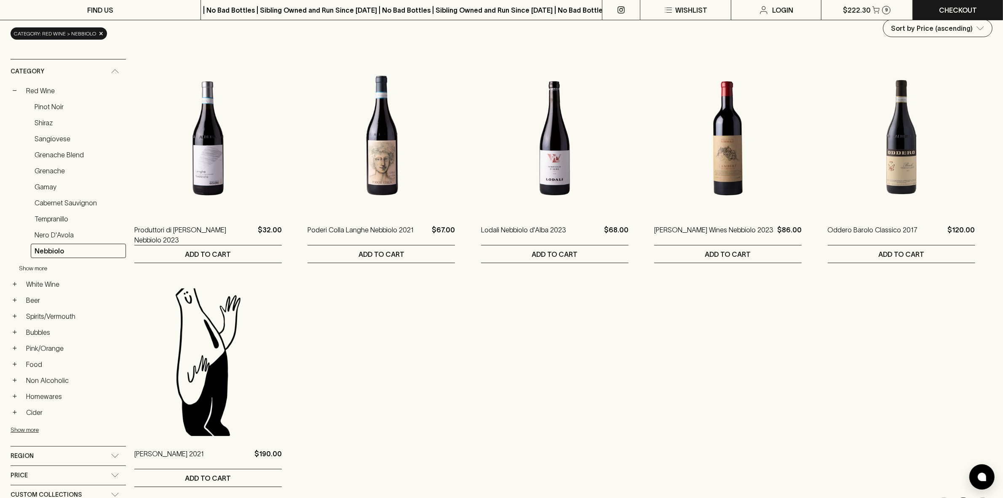
click at [26, 264] on button "Show more" at bounding box center [74, 268] width 110 height 17
click at [70, 198] on link "Cabernet Sauvignon" at bounding box center [78, 203] width 95 height 14
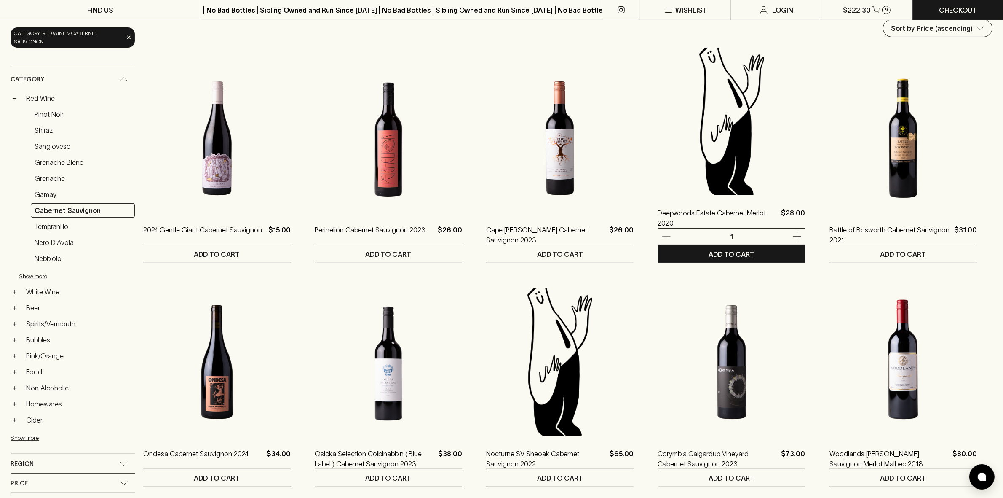
drag, startPoint x: 723, startPoint y: 174, endPoint x: 706, endPoint y: 185, distance: 19.5
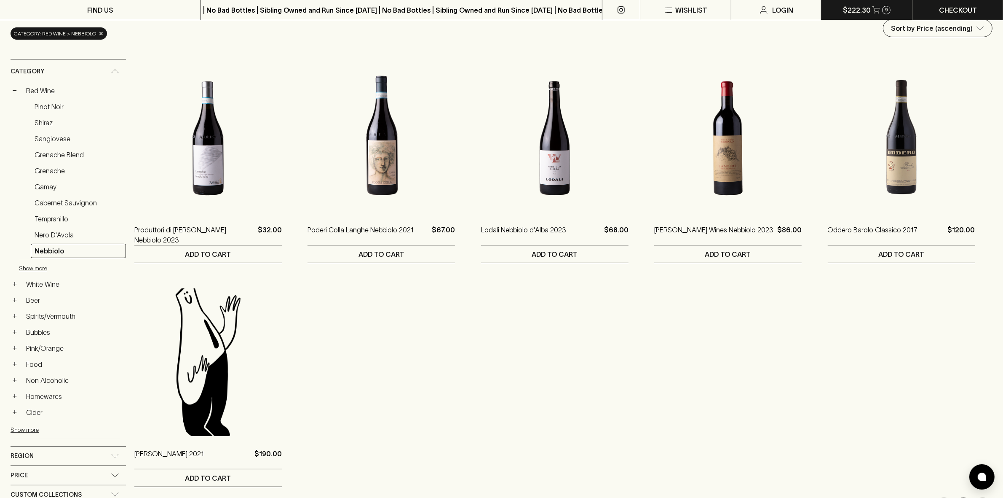
click at [883, 5] on button "$222.30 9" at bounding box center [867, 10] width 91 height 20
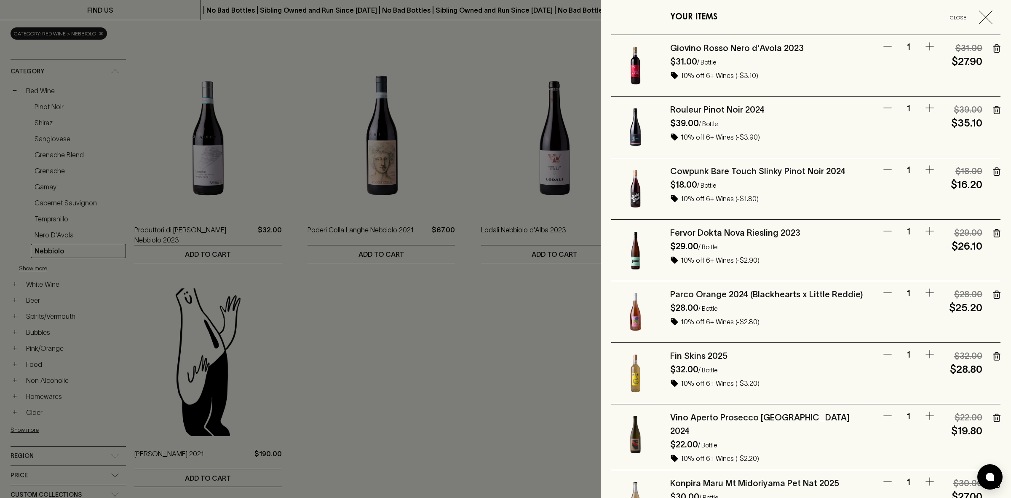
click at [979, 19] on icon "button" at bounding box center [985, 17] width 13 height 13
